Goal: Check status: Check status

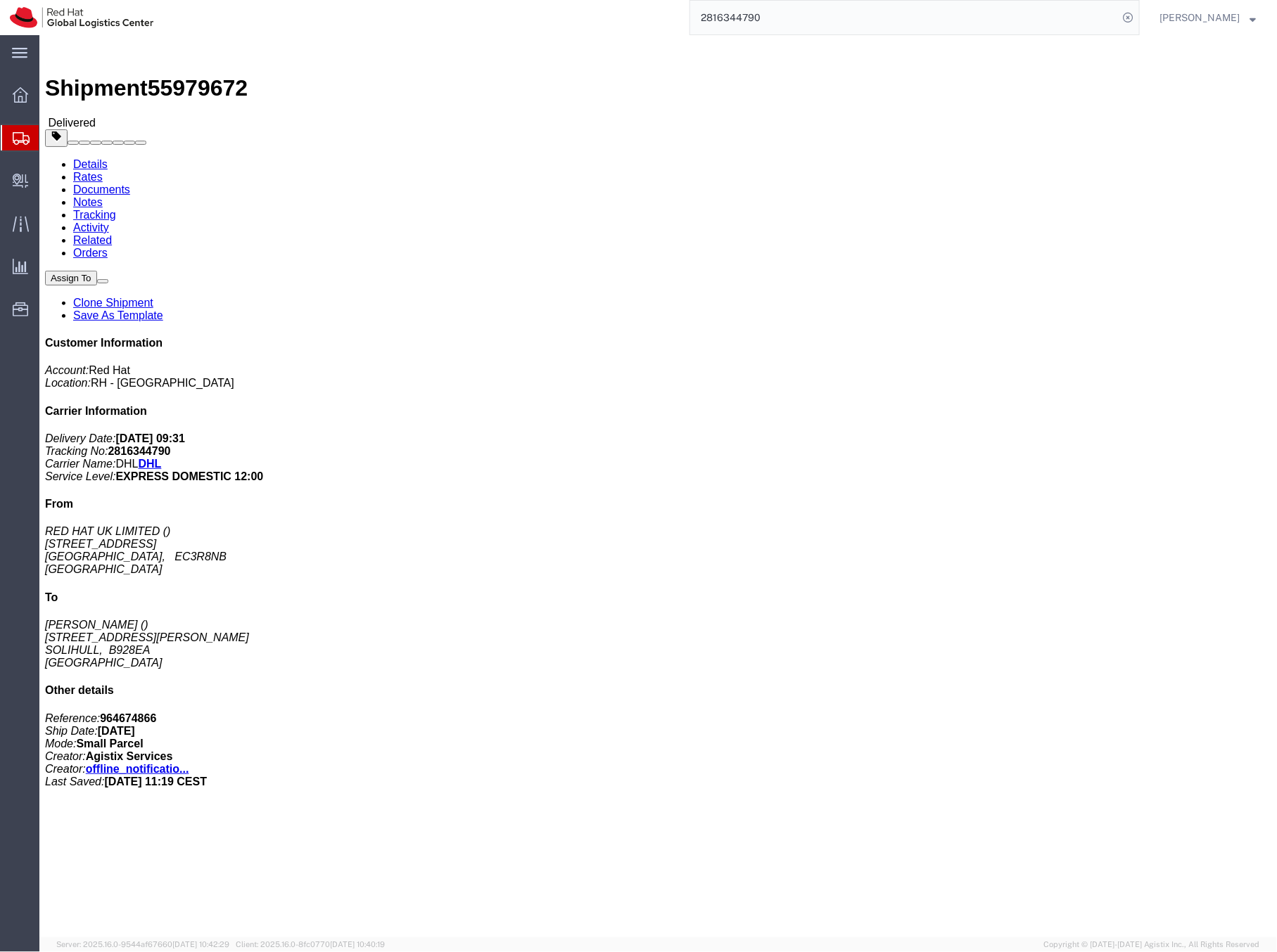
click at [785, 15] on input "2816344790" at bounding box center [904, 18] width 428 height 34
paste input "6492575818"
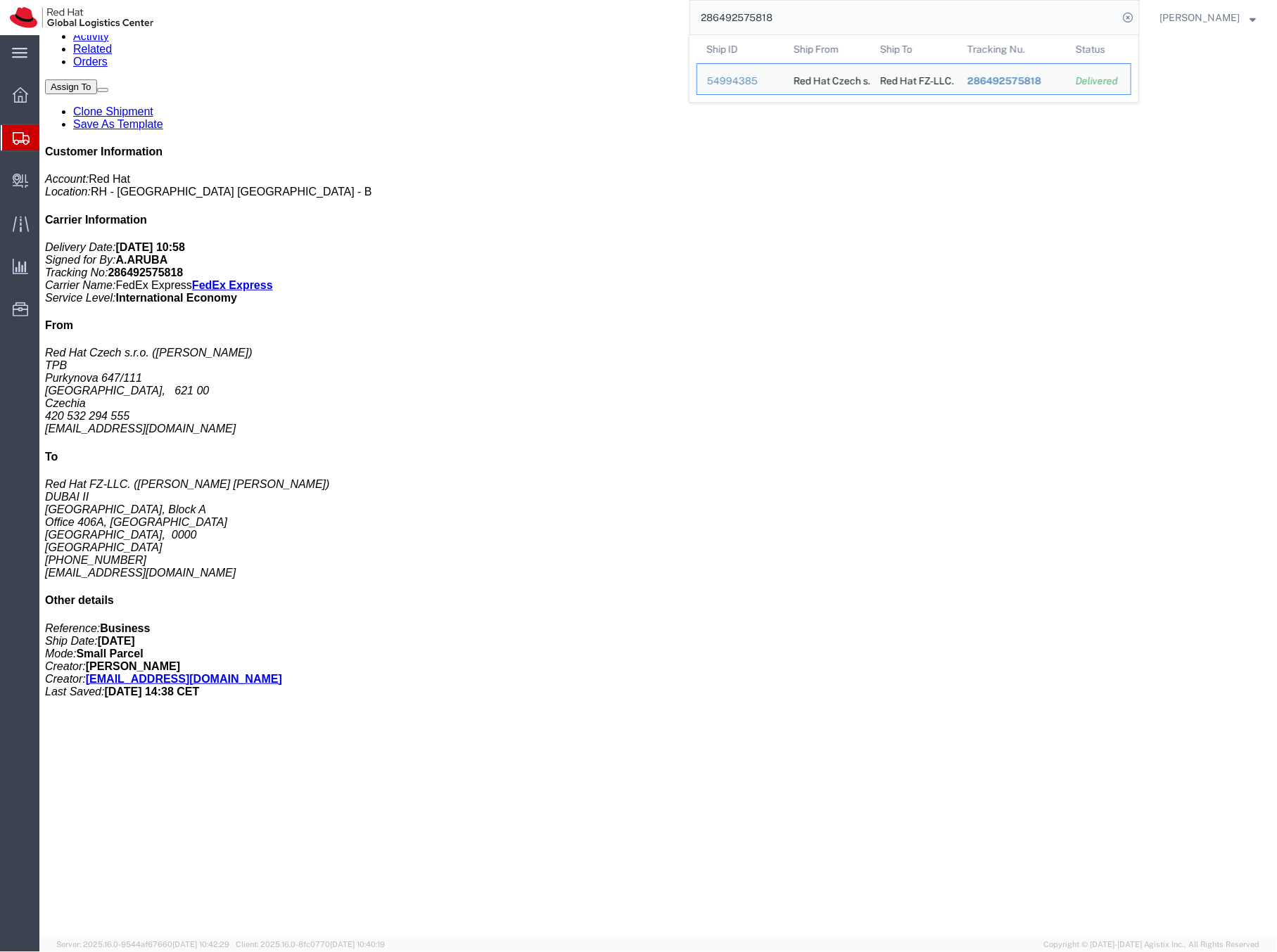
scroll to position [188, 0]
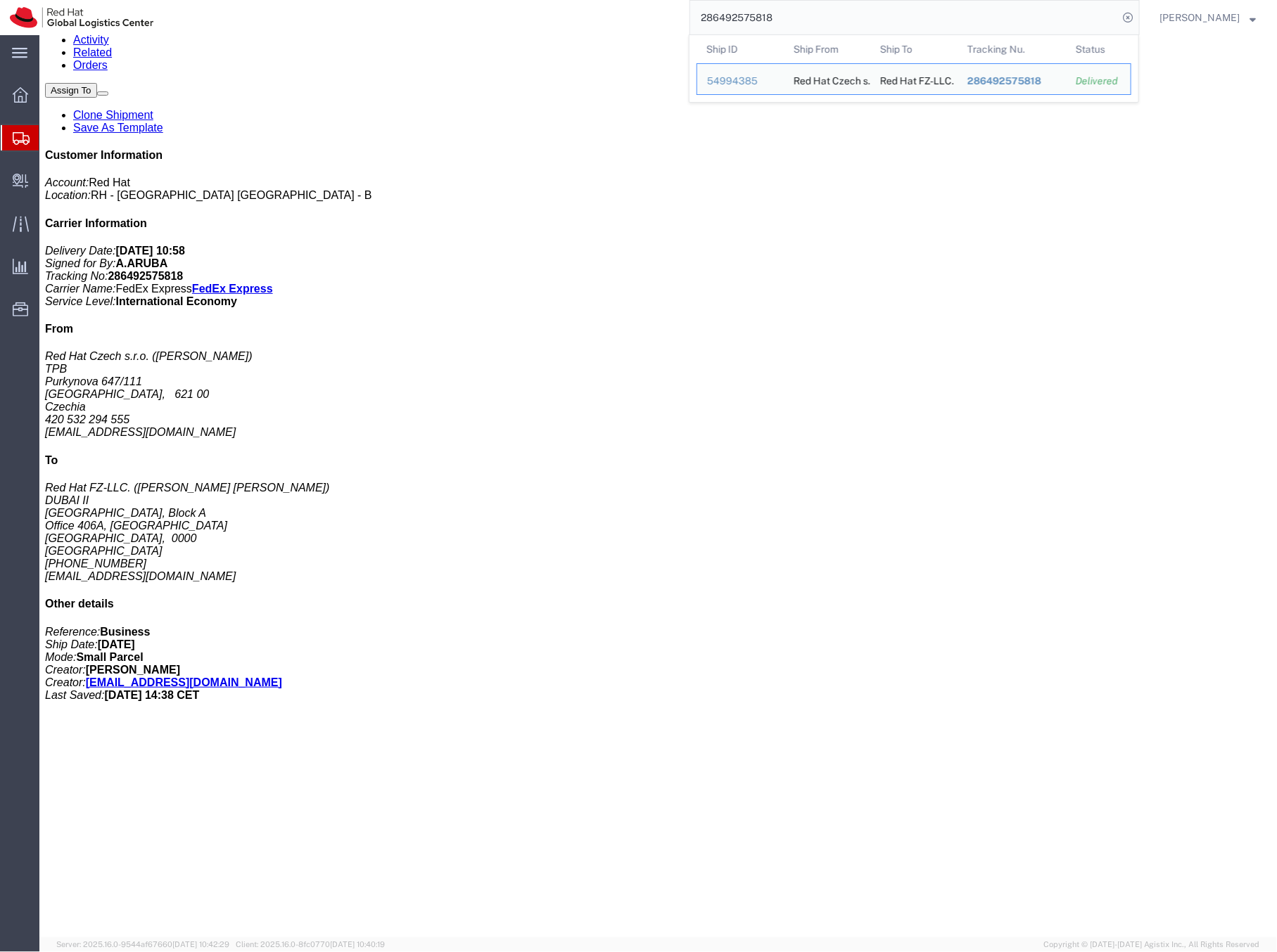
click at [749, 16] on input "286492575818" at bounding box center [904, 18] width 428 height 34
paste input "9102991833"
type input "9102991833"
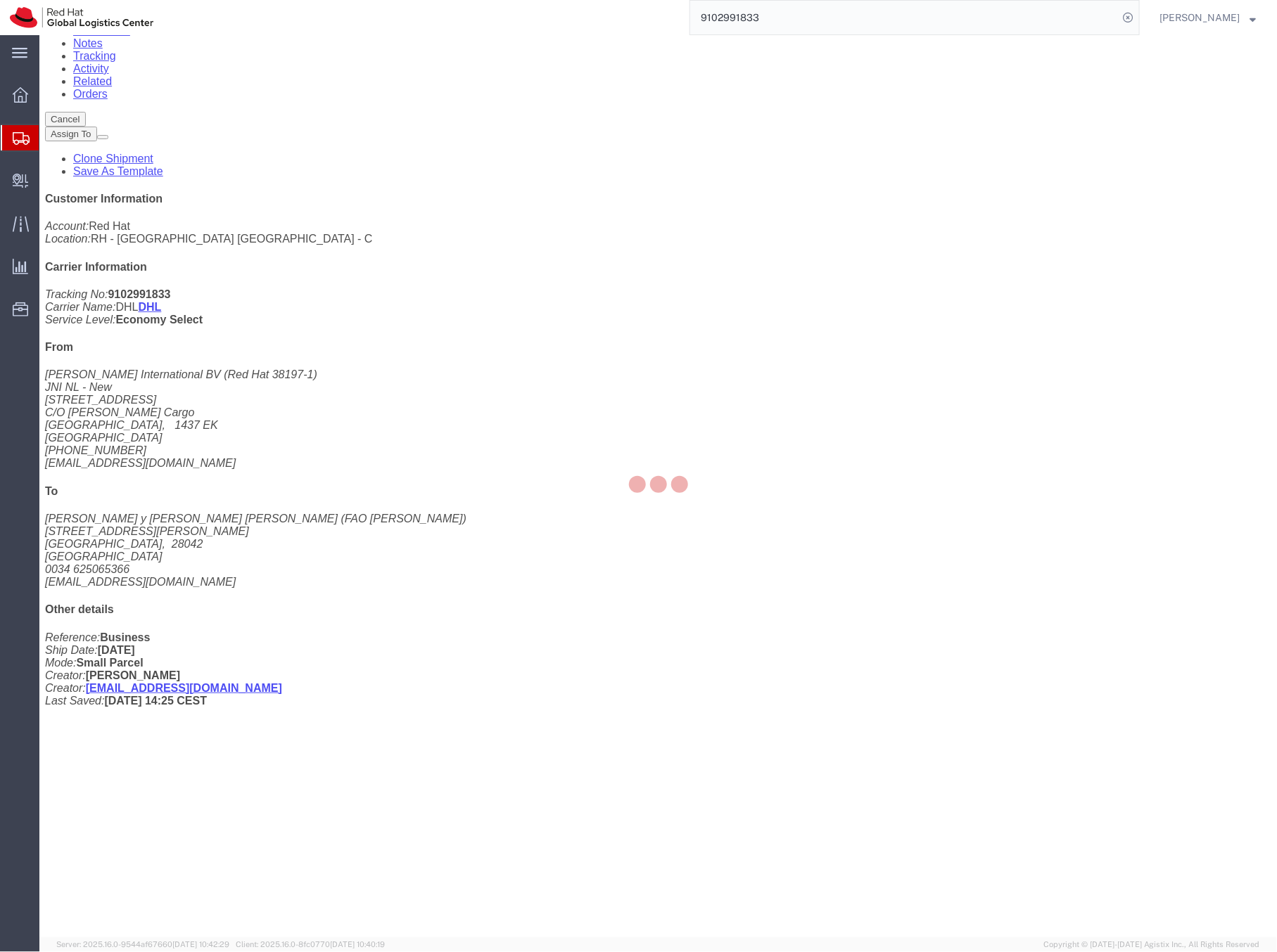
scroll to position [188, 0]
